Goal: Information Seeking & Learning: Learn about a topic

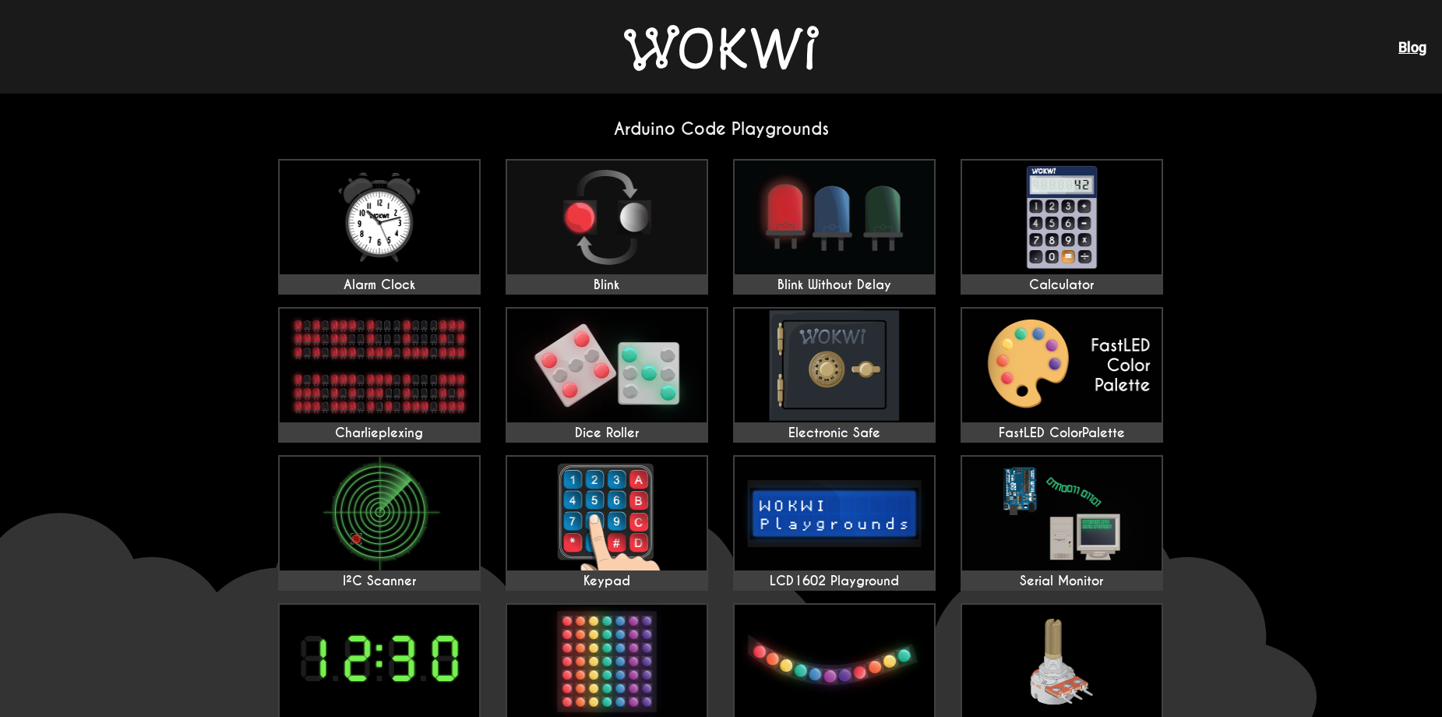
click at [1412, 46] on link "Blog" at bounding box center [1412, 47] width 28 height 16
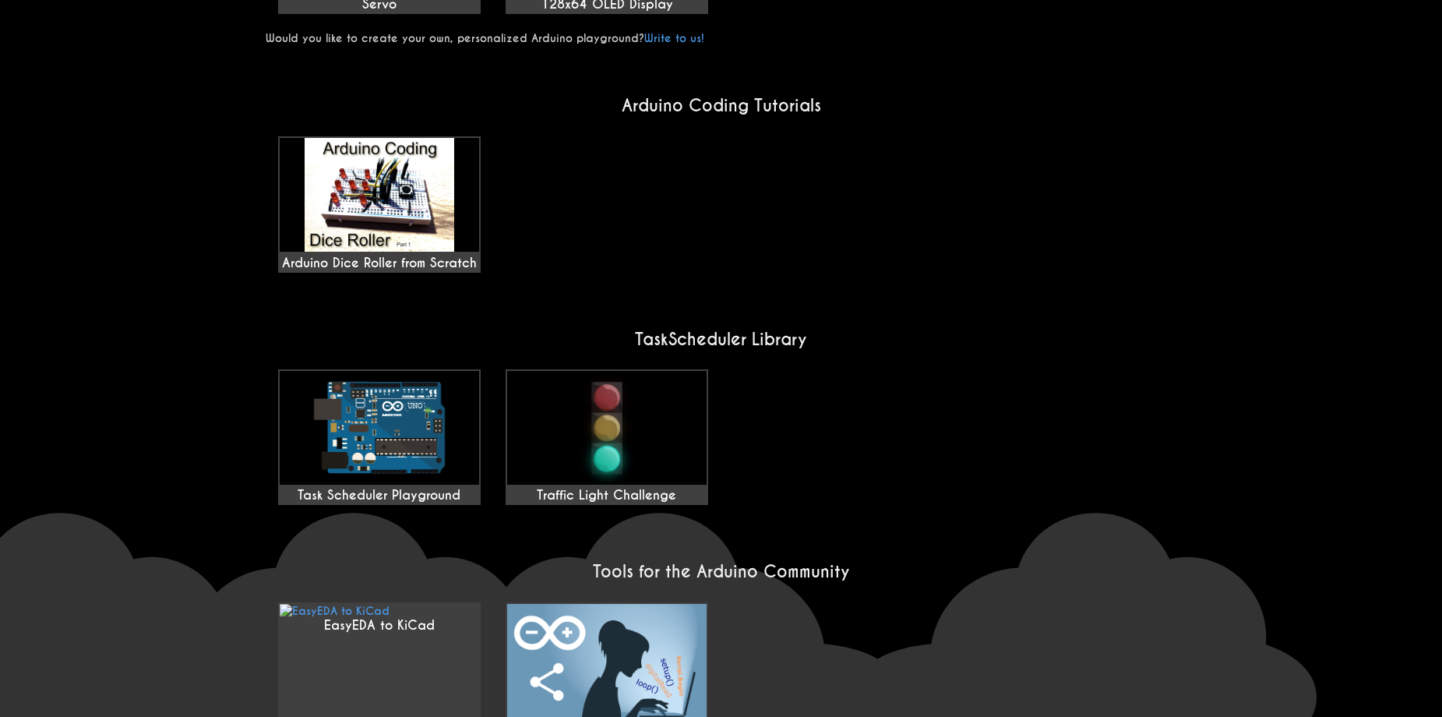
scroll to position [1152, 0]
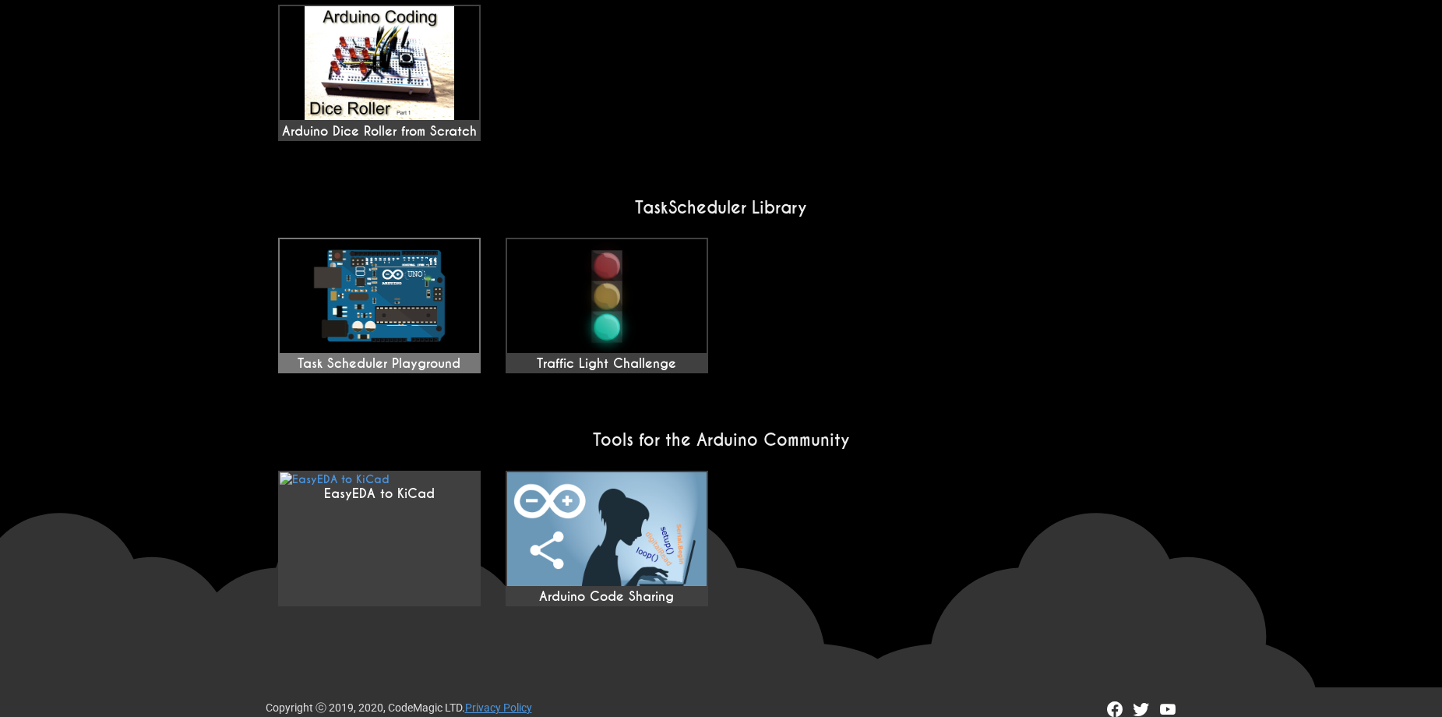
click at [396, 270] on img at bounding box center [379, 296] width 199 height 114
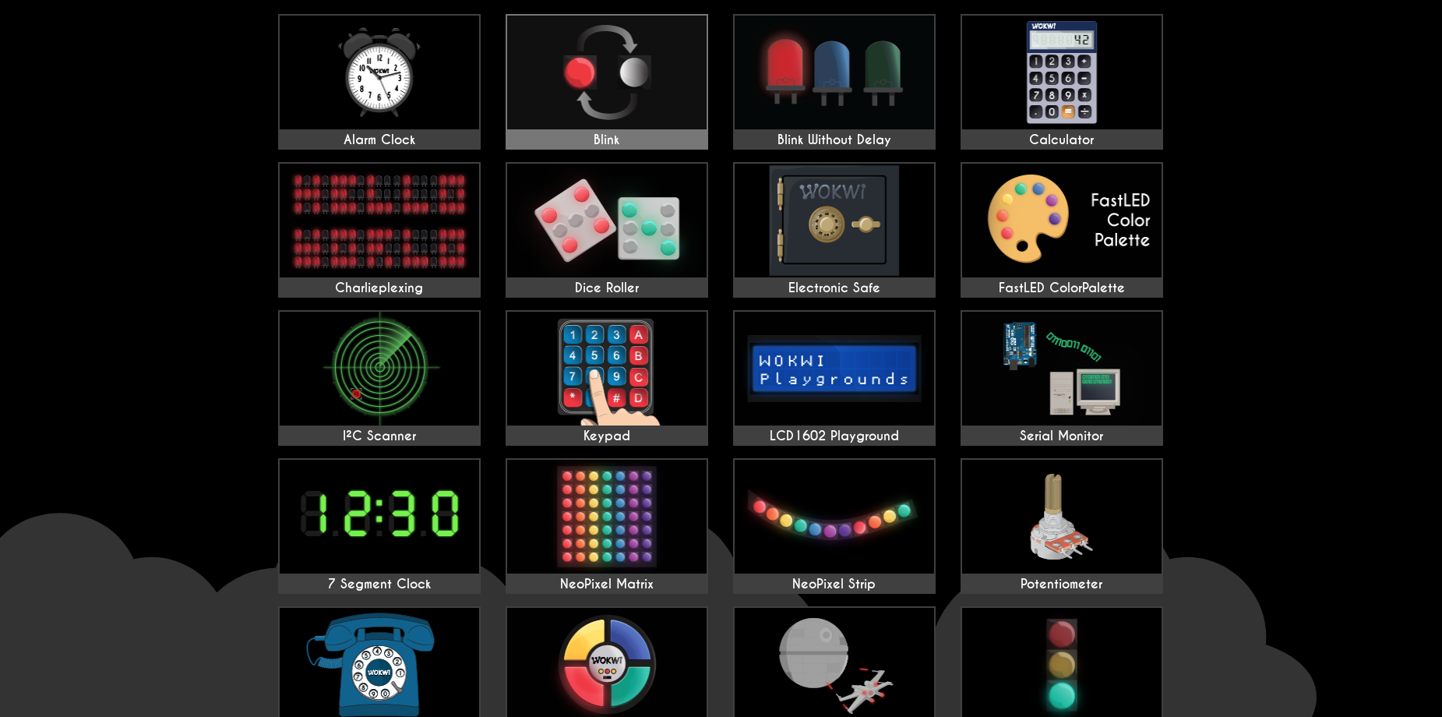
scroll to position [0, 0]
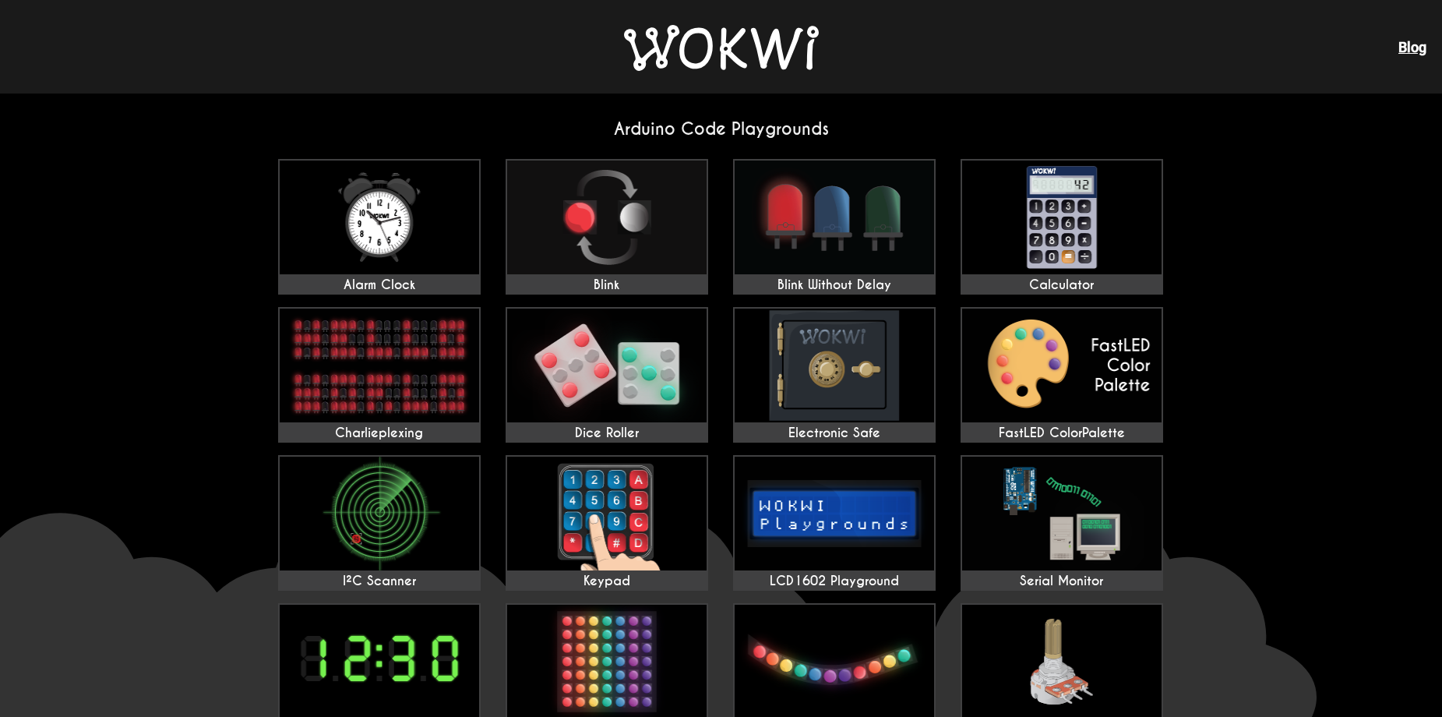
click at [670, 55] on img at bounding box center [721, 48] width 195 height 46
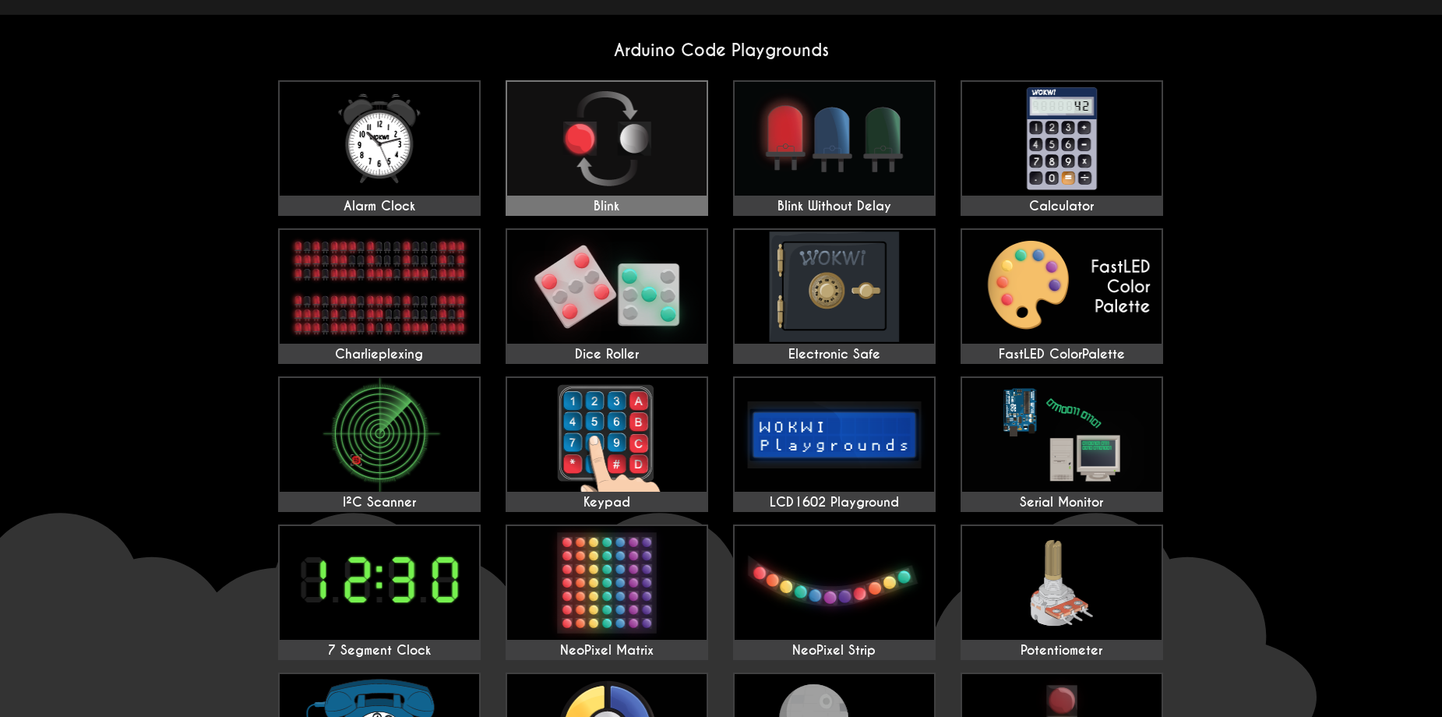
scroll to position [78, 0]
click at [611, 164] on img at bounding box center [606, 140] width 199 height 114
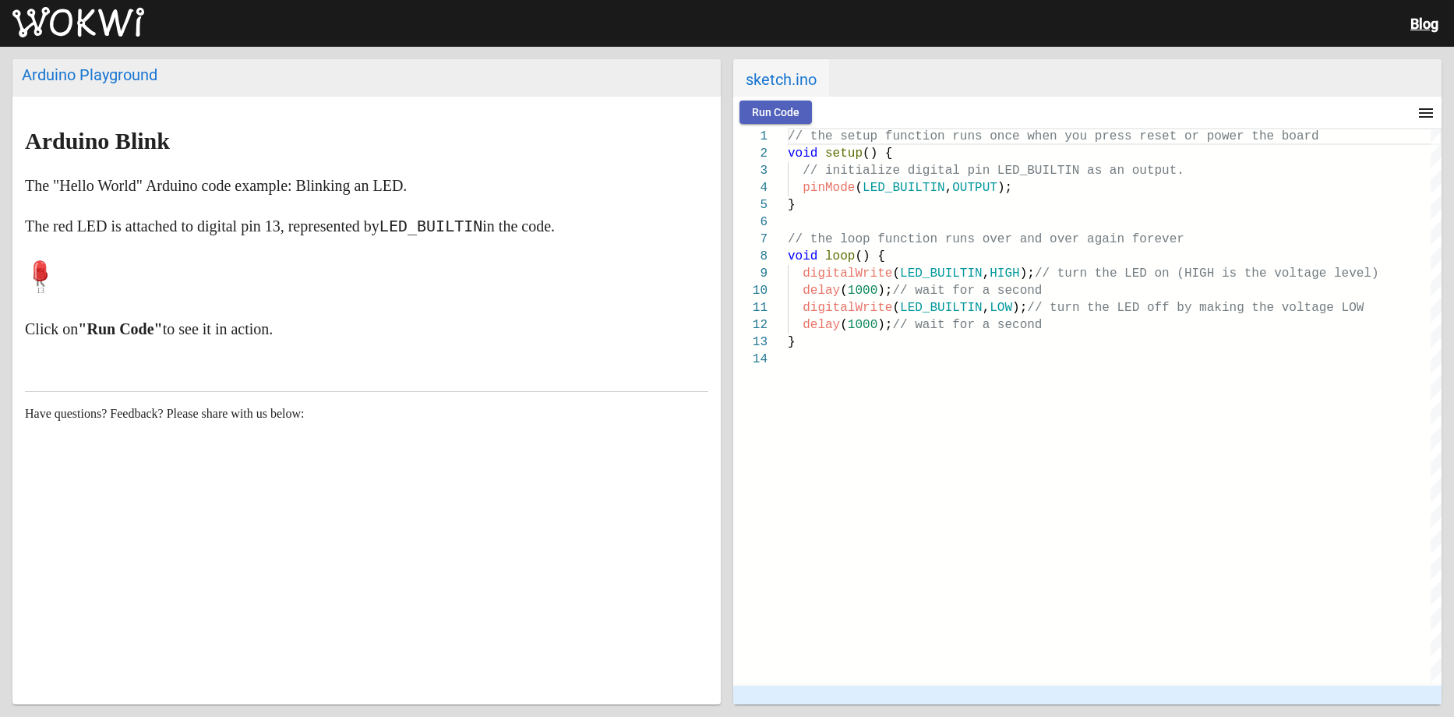
click at [782, 110] on span "Run Code" at bounding box center [776, 112] width 48 height 12
click at [848, 114] on span "Stop" at bounding box center [843, 112] width 23 height 12
click at [781, 108] on span "Run Code" at bounding box center [776, 112] width 48 height 12
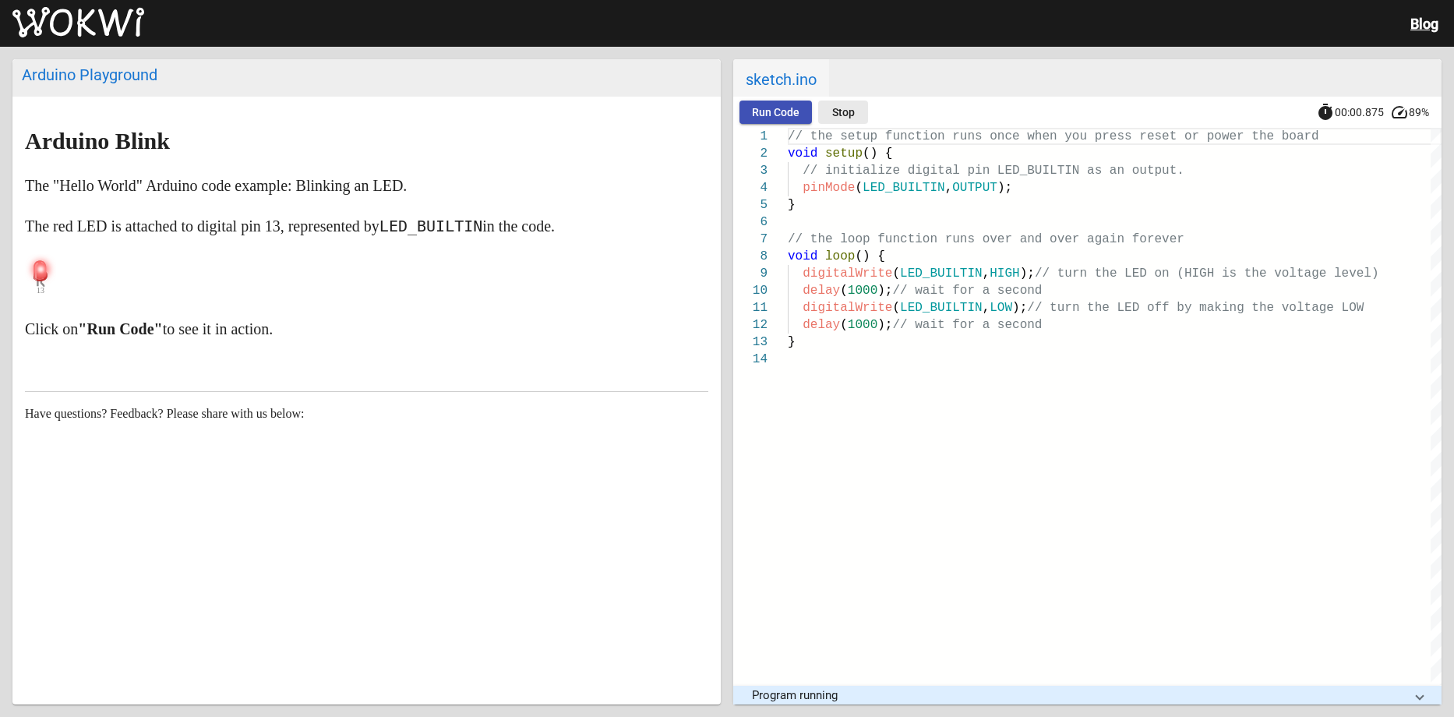
click at [844, 108] on span "Stop" at bounding box center [843, 112] width 23 height 12
